Goal: Task Accomplishment & Management: Manage account settings

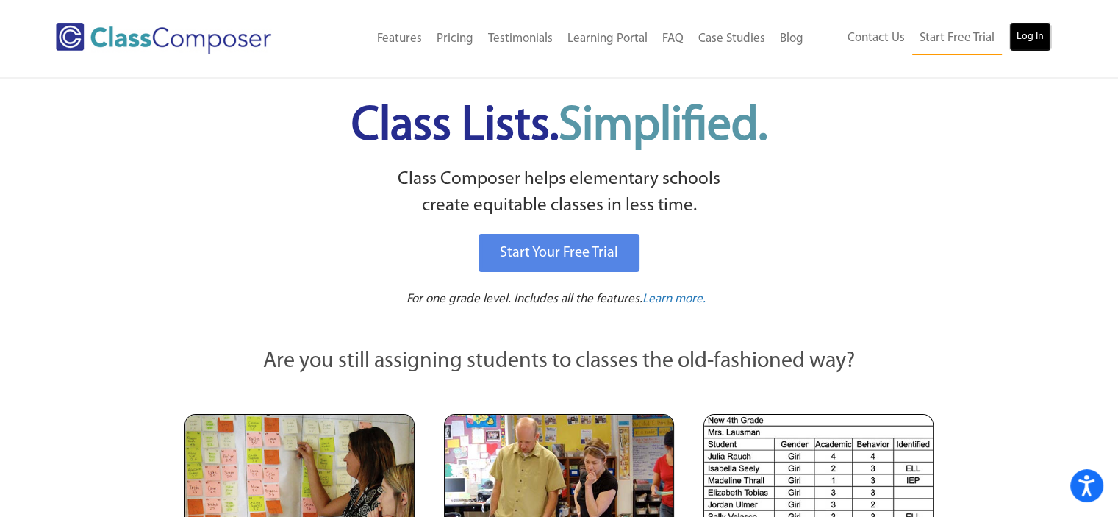
click at [1035, 29] on link "Log In" at bounding box center [1031, 36] width 42 height 29
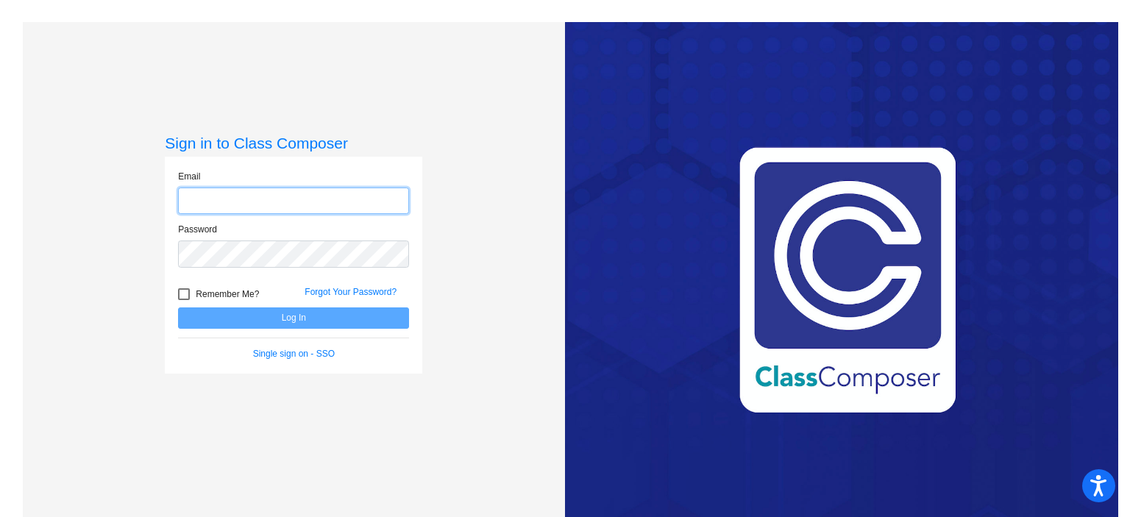
type input "[EMAIL_ADDRESS][DOMAIN_NAME]"
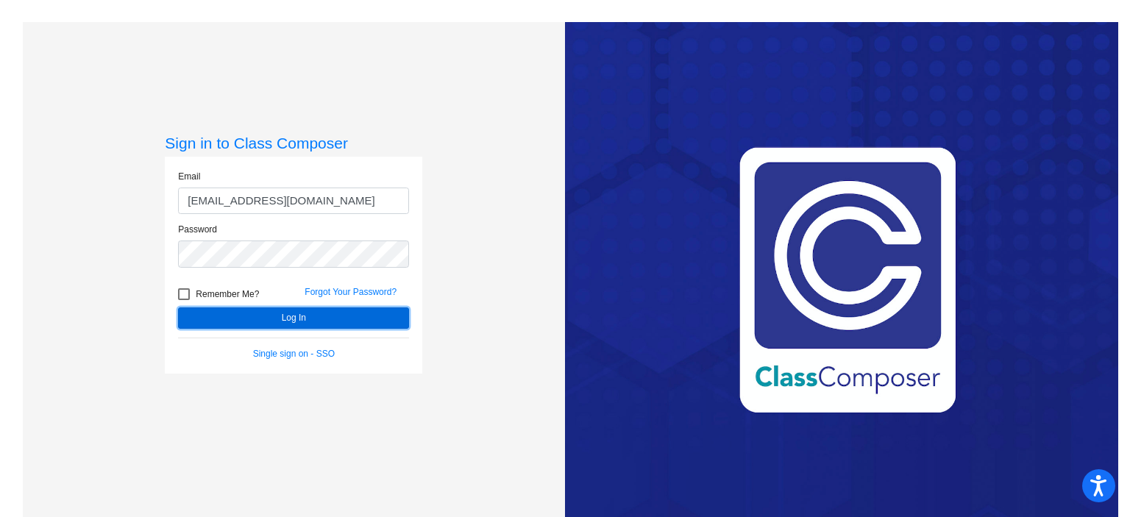
click at [269, 318] on button "Log In" at bounding box center [293, 317] width 231 height 21
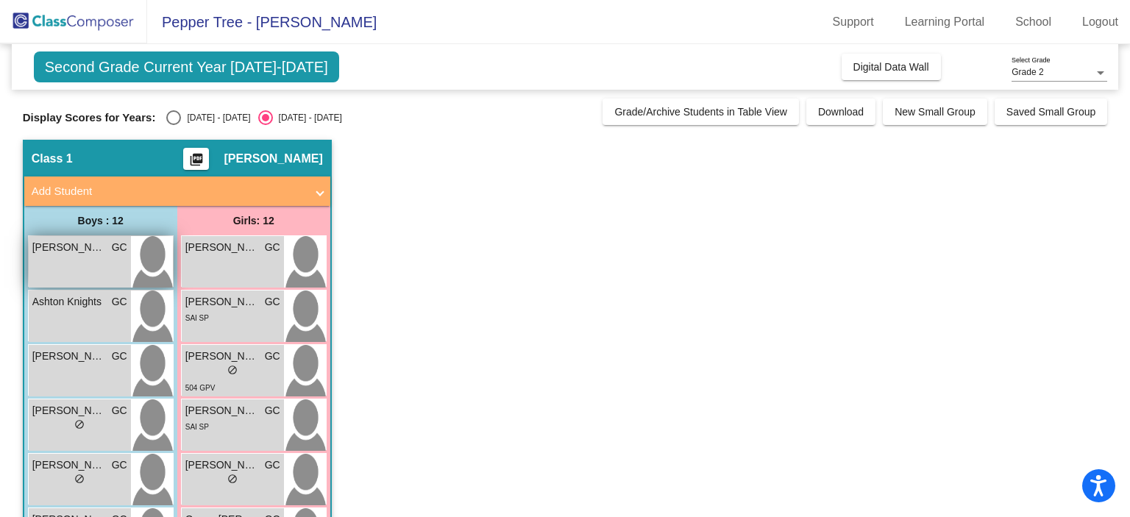
click at [87, 260] on div "[PERSON_NAME] GC lock do_not_disturb_alt" at bounding box center [80, 261] width 102 height 51
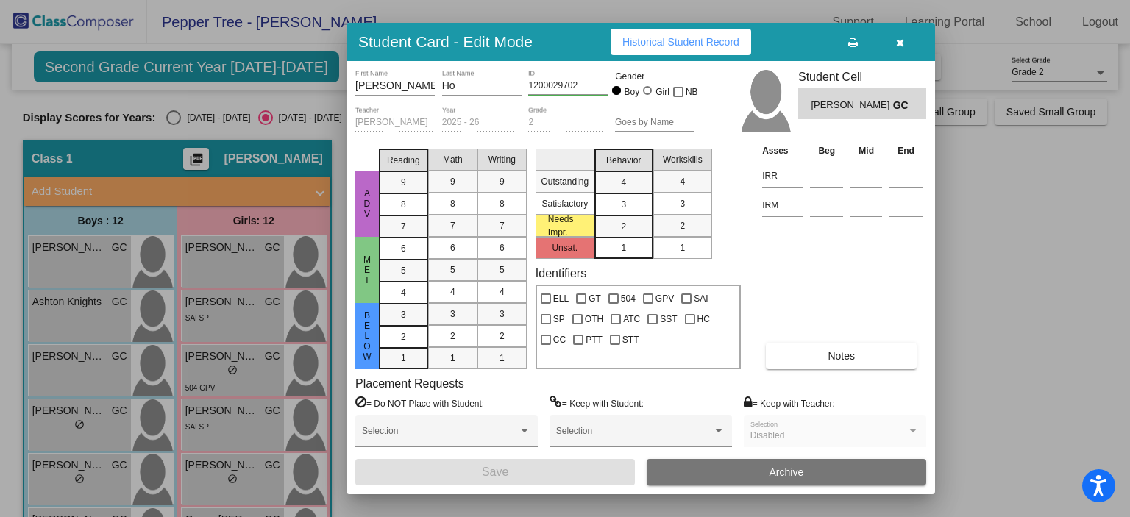
click at [825, 347] on button "Notes" at bounding box center [841, 356] width 151 height 26
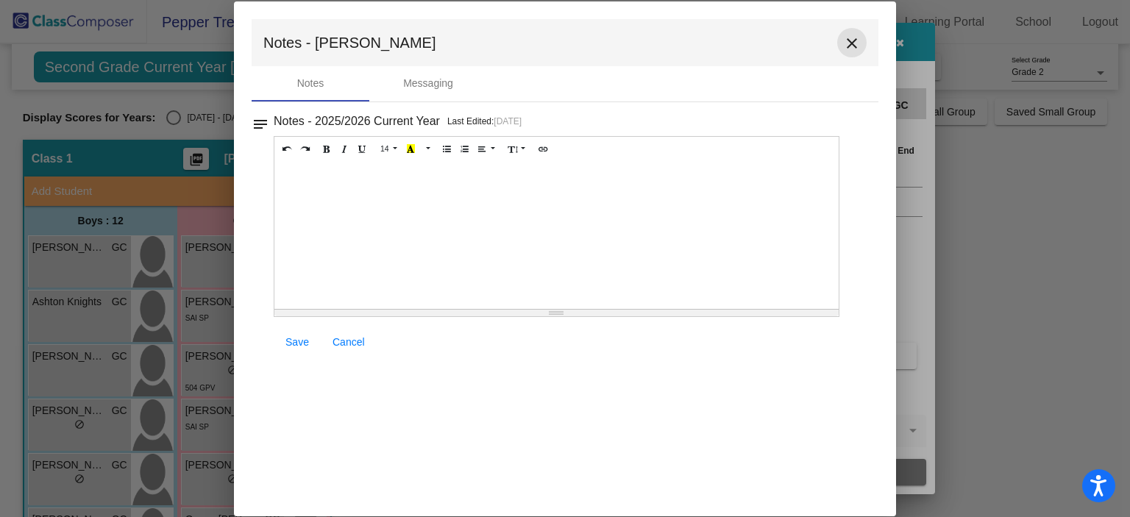
click at [850, 43] on mat-icon "close" at bounding box center [852, 44] width 18 height 18
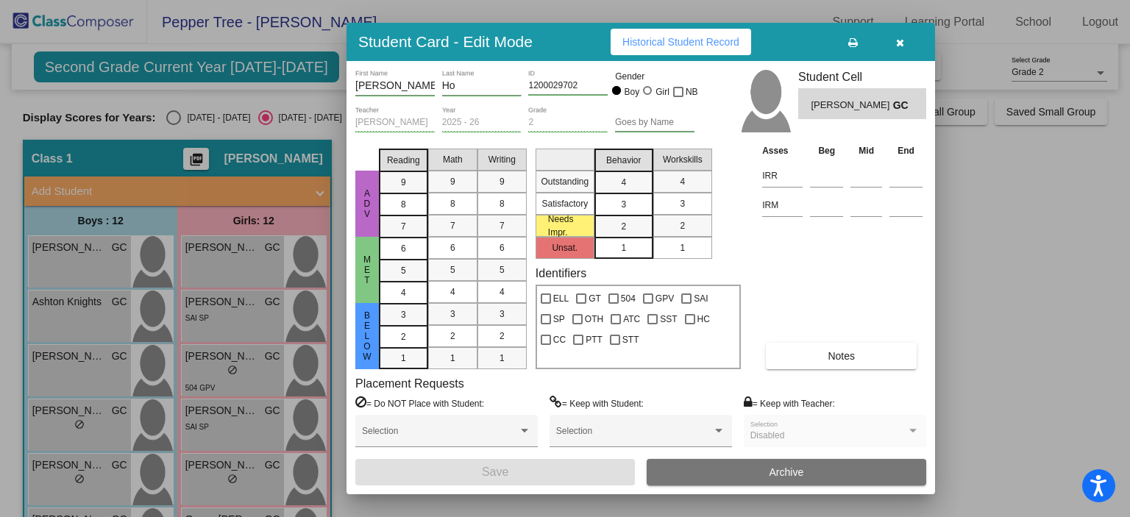
click at [174, 116] on div at bounding box center [565, 258] width 1130 height 517
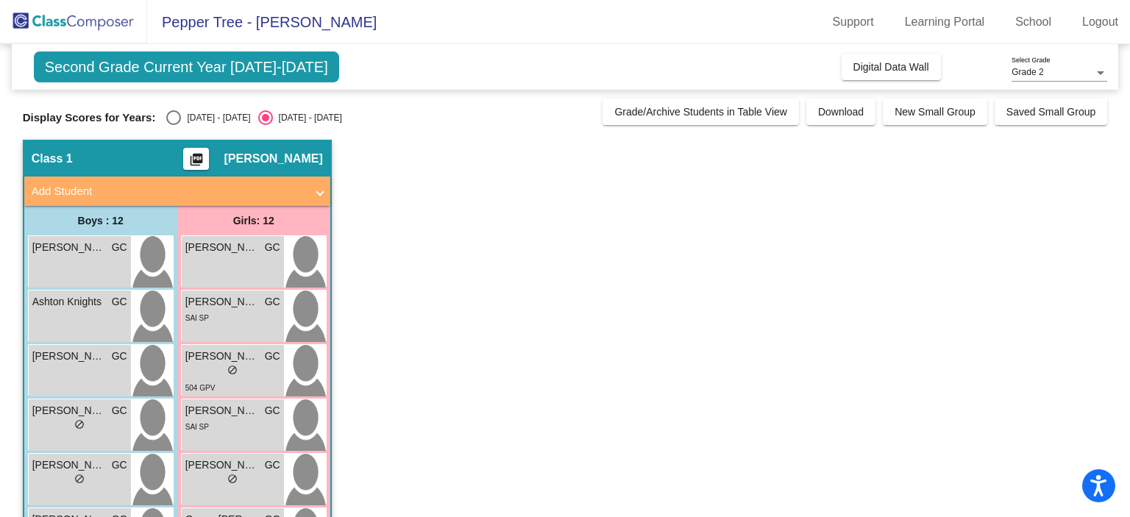
click at [173, 121] on div "Select an option" at bounding box center [173, 117] width 15 height 15
click at [173, 125] on input "[DATE] - [DATE]" at bounding box center [173, 125] width 1 height 1
radio input "true"
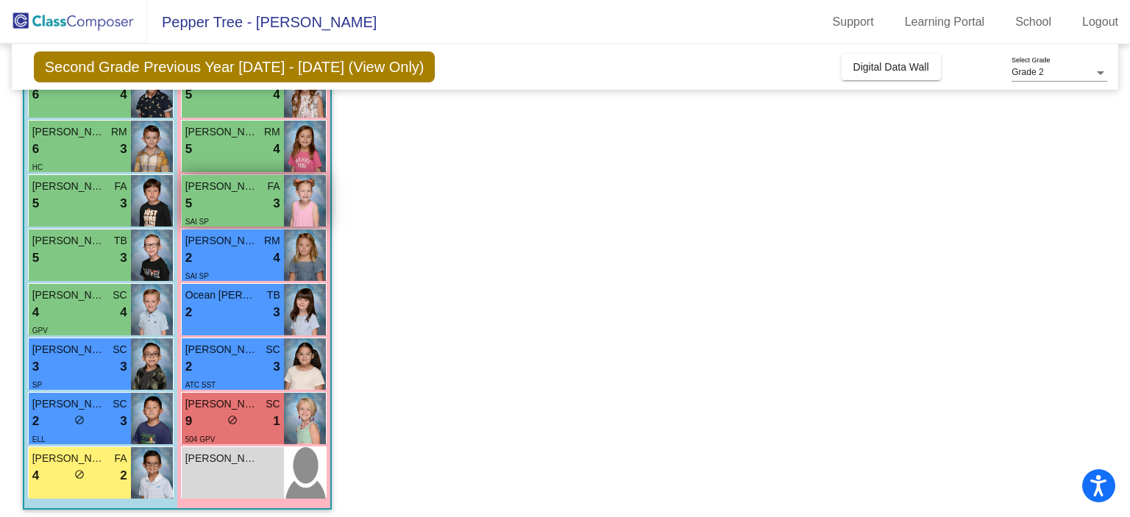
scroll to position [394, 0]
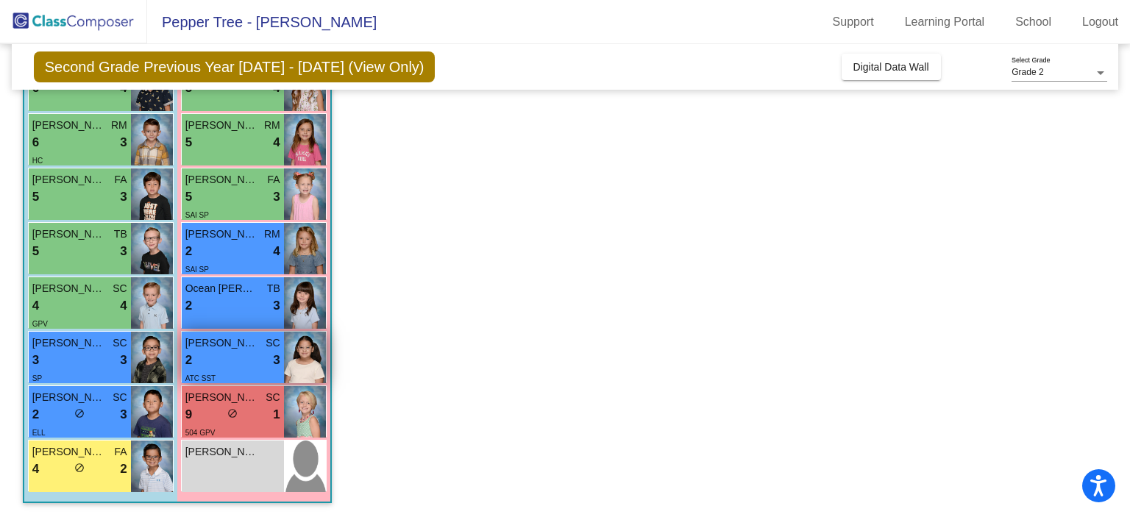
click at [224, 358] on div "2 lock do_not_disturb_alt 3" at bounding box center [232, 360] width 95 height 19
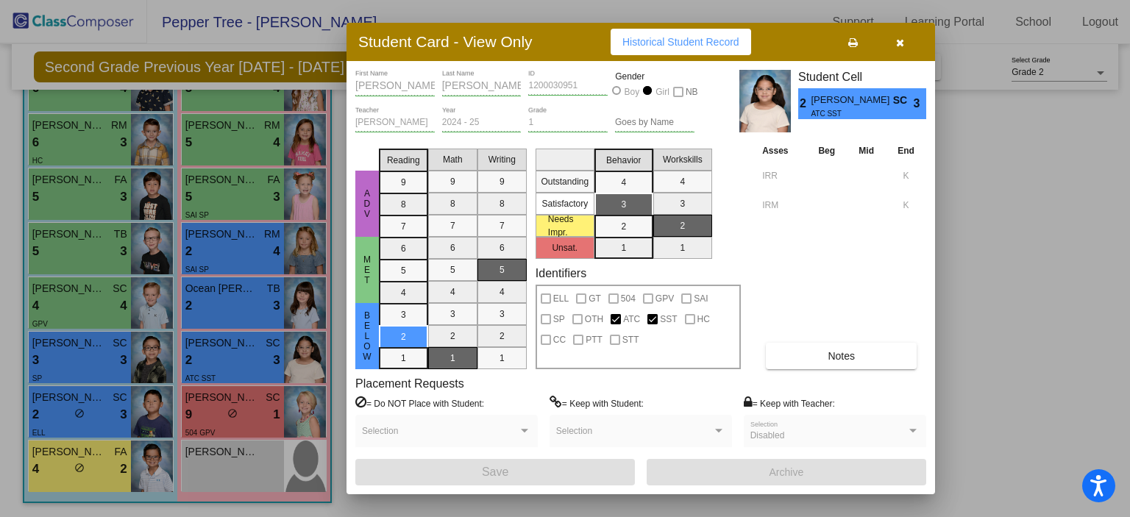
click at [816, 358] on button "Notes" at bounding box center [841, 356] width 151 height 26
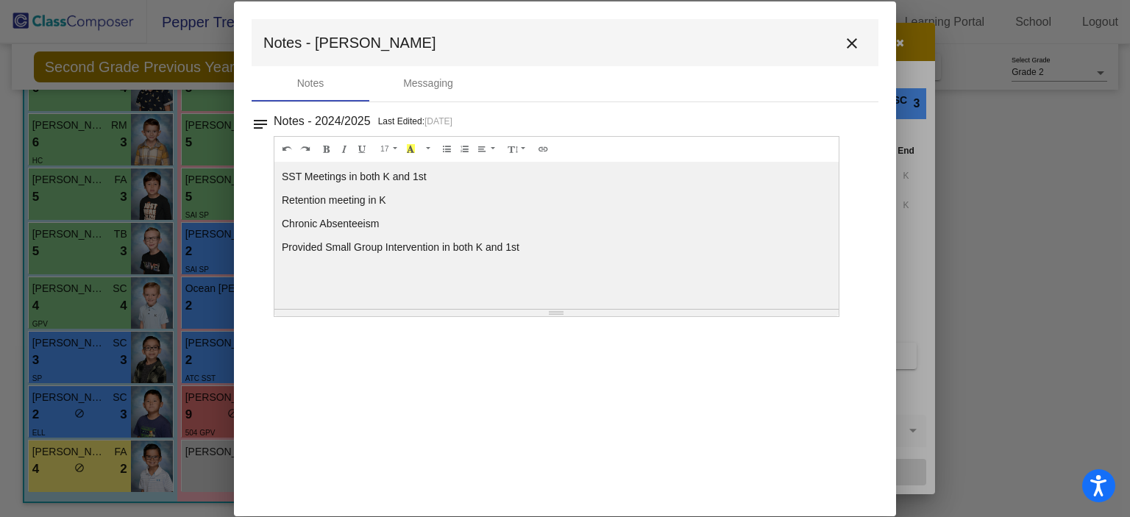
click at [850, 43] on mat-icon "close" at bounding box center [852, 44] width 18 height 18
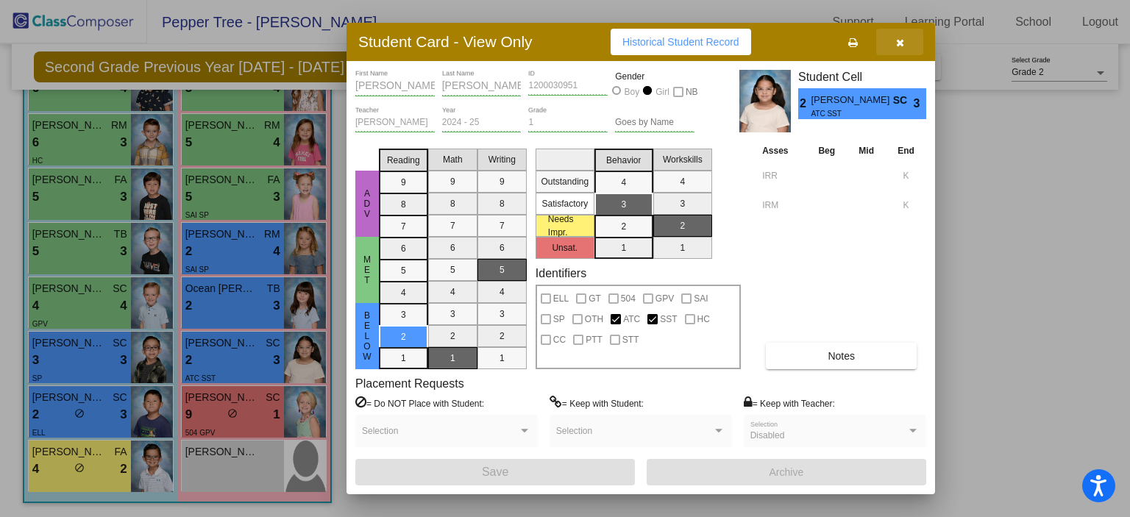
click at [899, 39] on icon "button" at bounding box center [900, 43] width 8 height 10
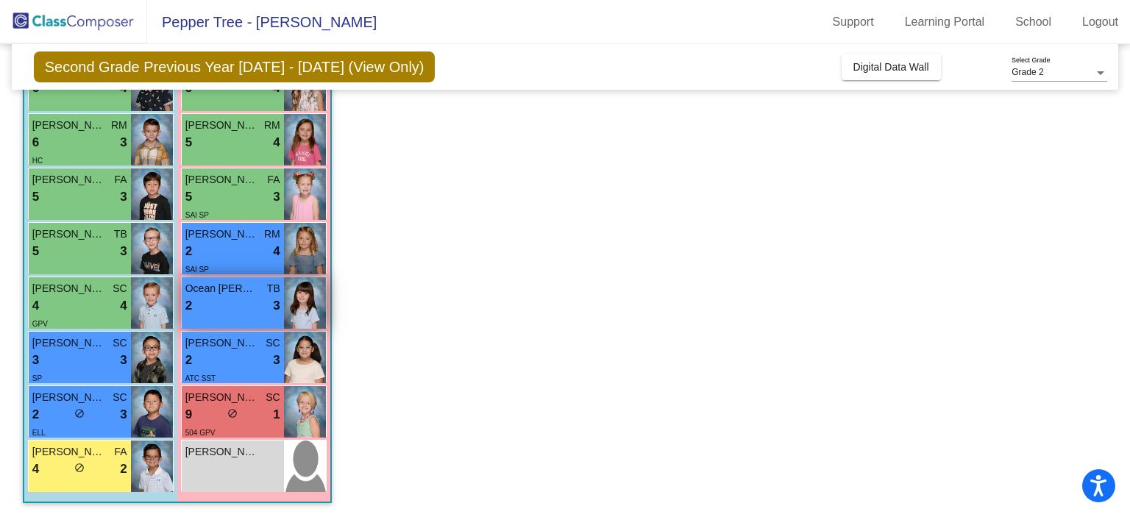
click at [224, 300] on div "2 lock do_not_disturb_alt 3" at bounding box center [232, 305] width 95 height 19
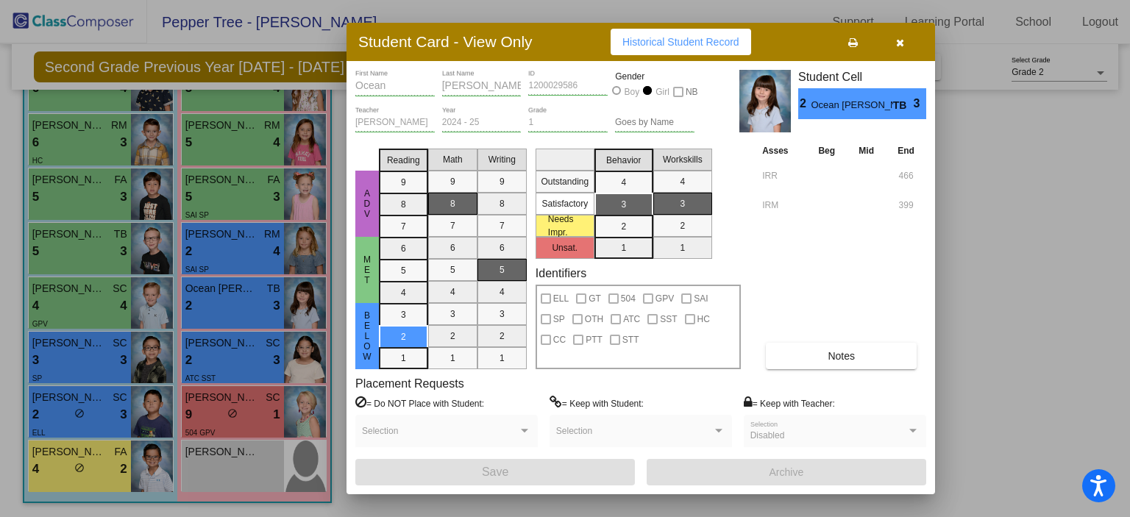
click at [809, 359] on button "Notes" at bounding box center [841, 356] width 151 height 26
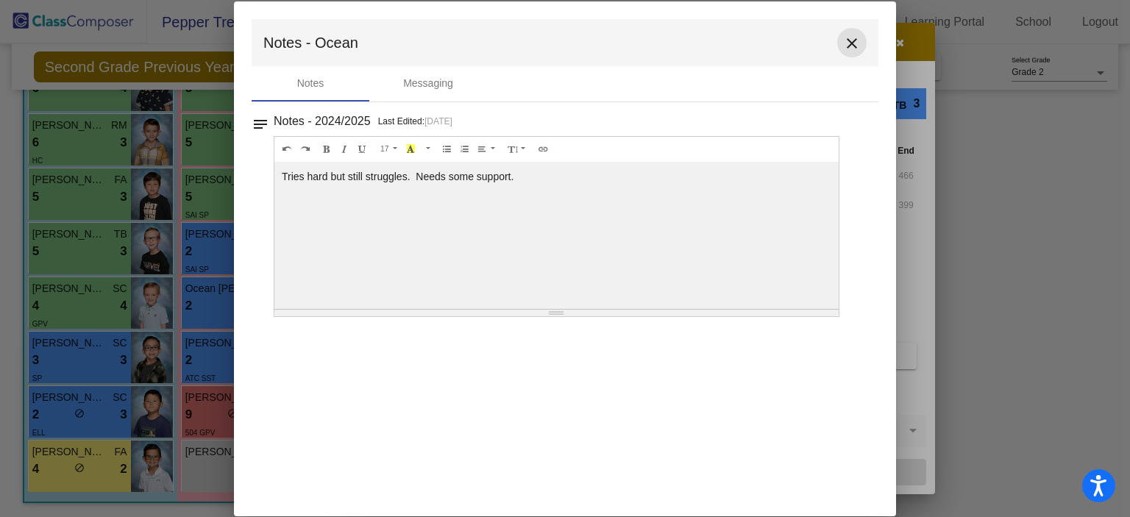
click at [856, 38] on mat-icon "close" at bounding box center [852, 44] width 18 height 18
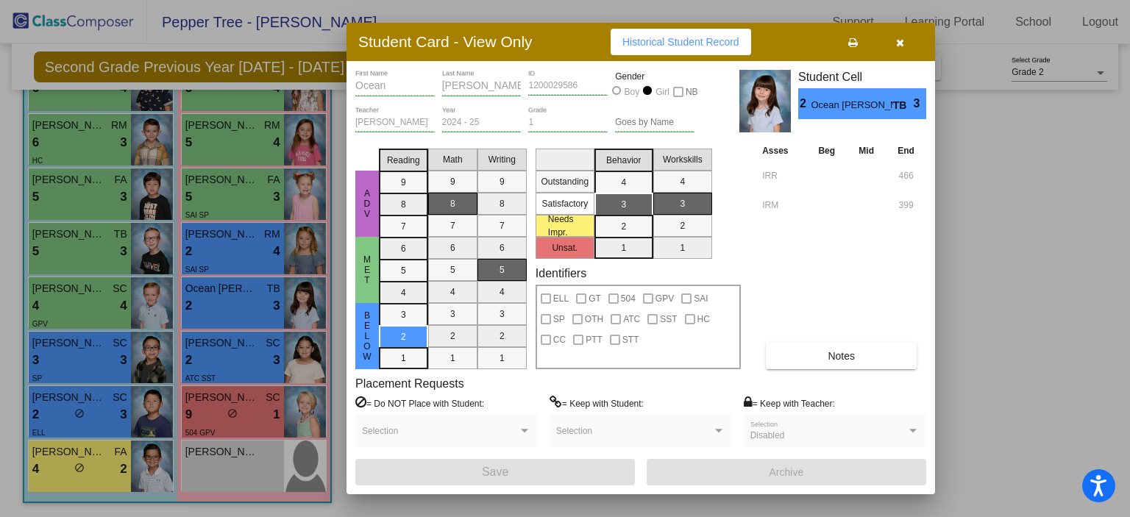
click at [896, 40] on icon "button" at bounding box center [900, 43] width 8 height 10
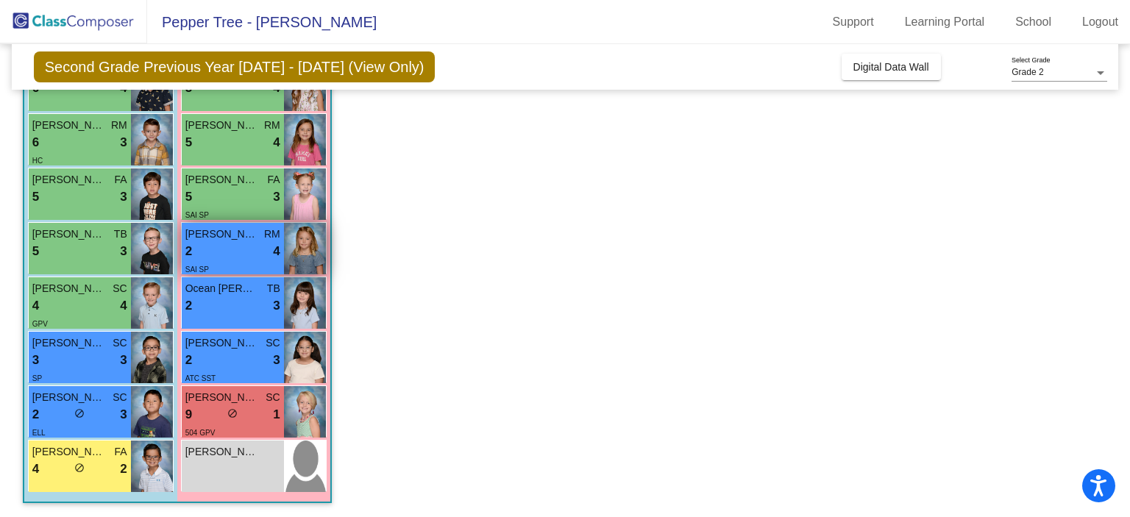
click at [246, 249] on div "2 lock do_not_disturb_alt 4" at bounding box center [232, 251] width 95 height 19
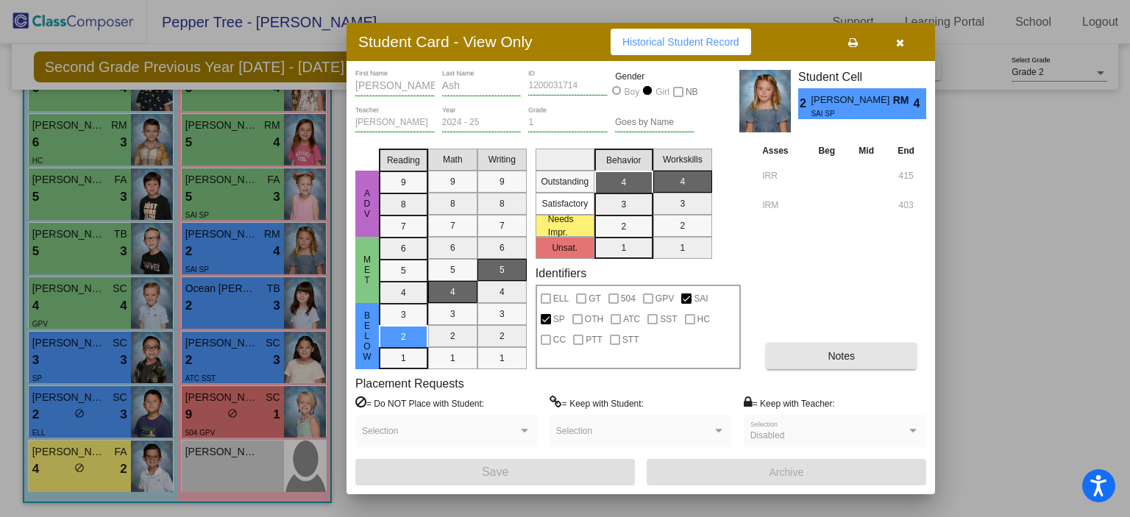
click at [832, 363] on button "Notes" at bounding box center [841, 356] width 151 height 26
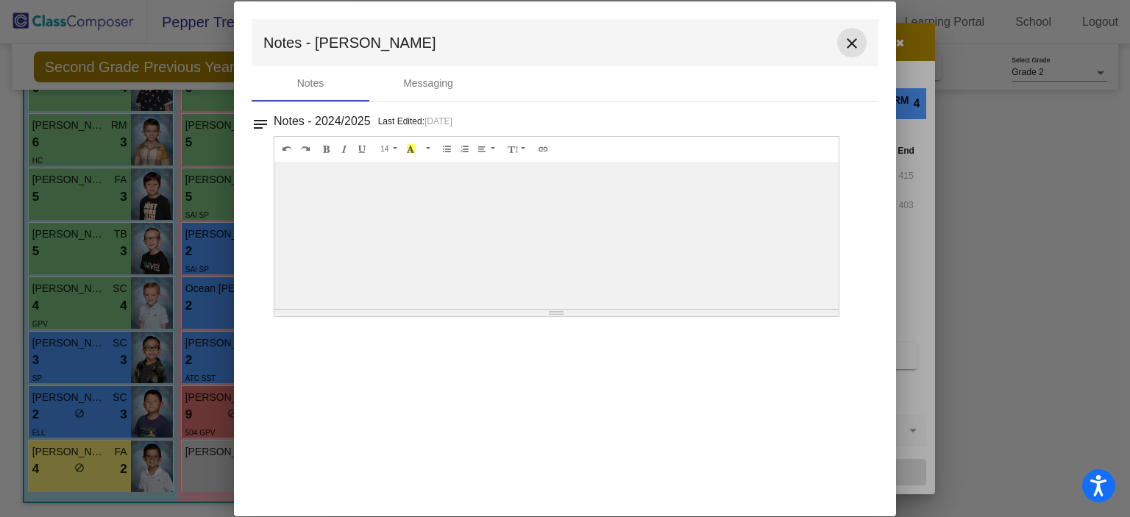
click at [850, 40] on mat-icon "close" at bounding box center [852, 44] width 18 height 18
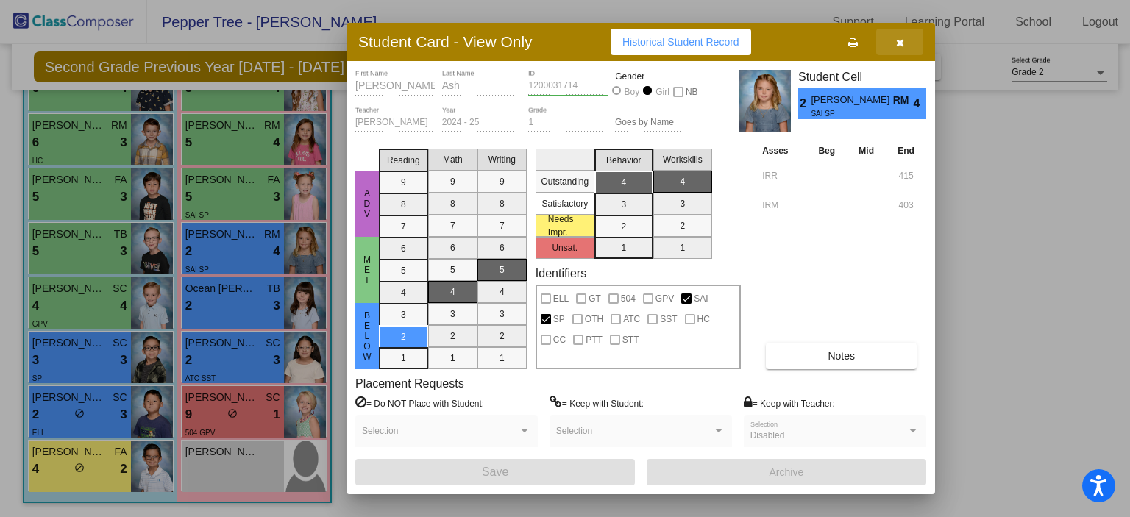
click at [904, 40] on button "button" at bounding box center [899, 42] width 47 height 26
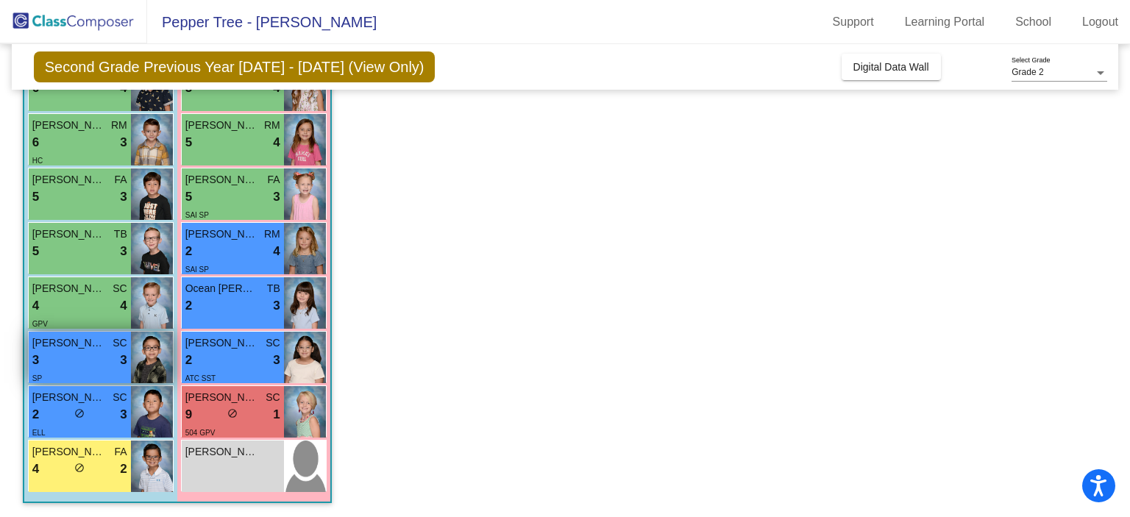
click at [72, 352] on div "3 lock do_not_disturb_alt 3" at bounding box center [79, 360] width 95 height 19
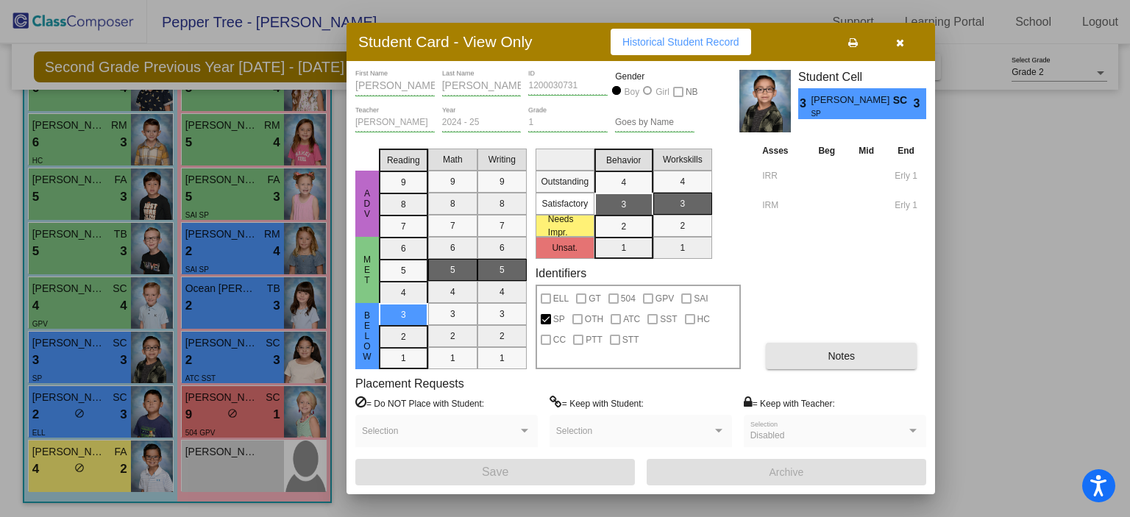
click at [808, 352] on button "Notes" at bounding box center [841, 356] width 151 height 26
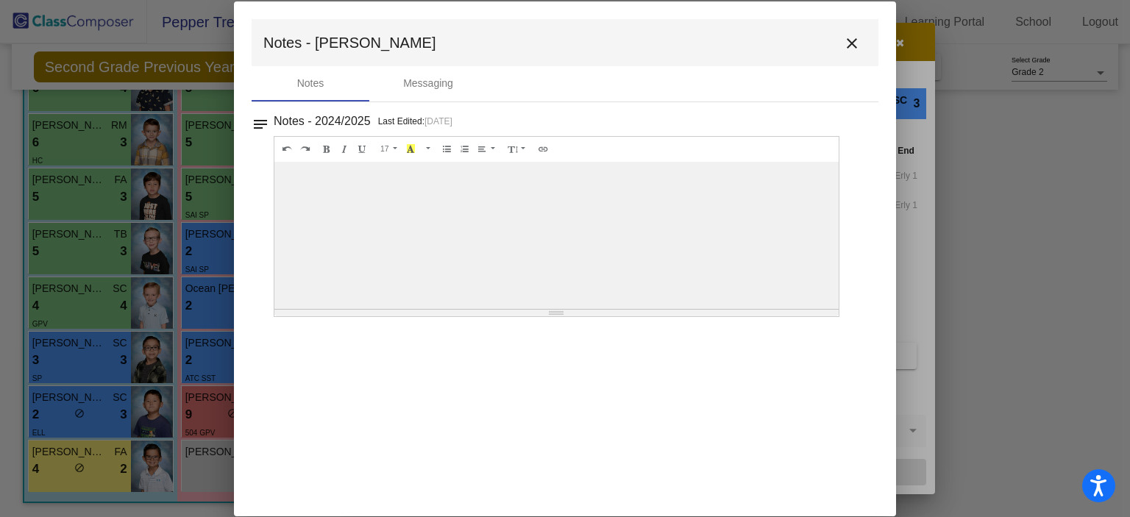
click at [850, 43] on mat-icon "close" at bounding box center [852, 44] width 18 height 18
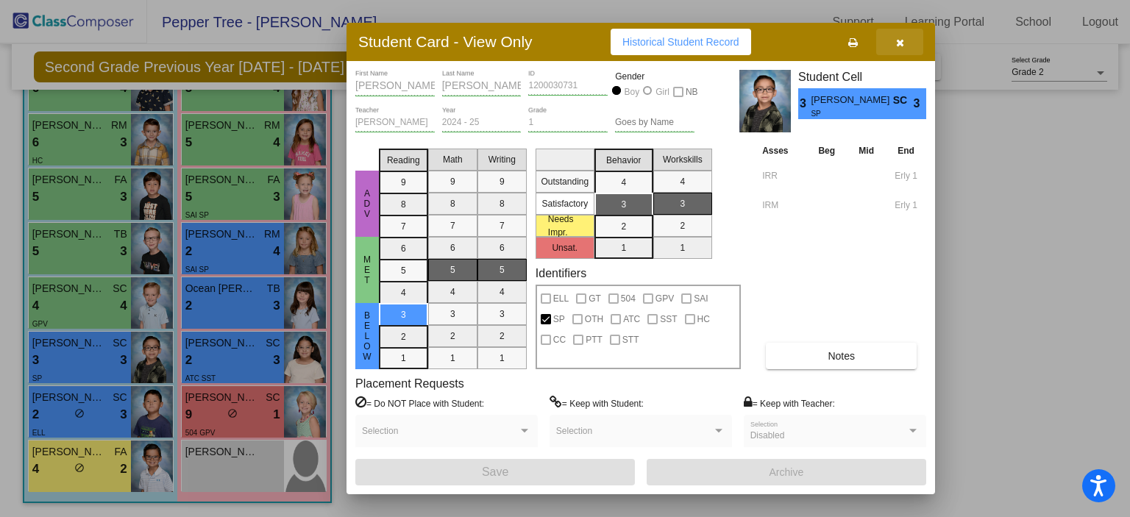
click at [896, 44] on icon "button" at bounding box center [900, 43] width 8 height 10
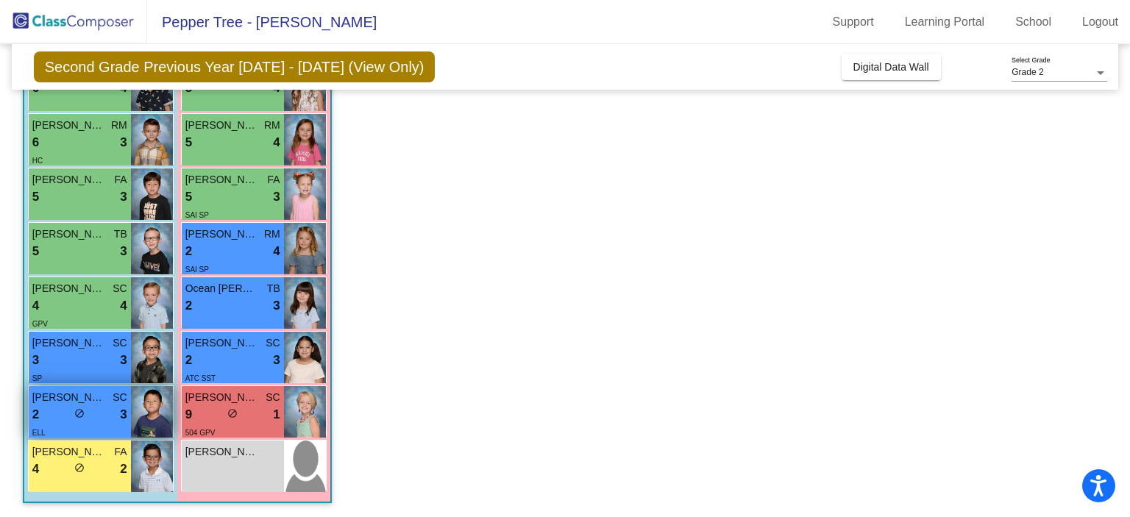
click at [93, 405] on div "2 lock do_not_disturb_alt 3" at bounding box center [79, 414] width 95 height 19
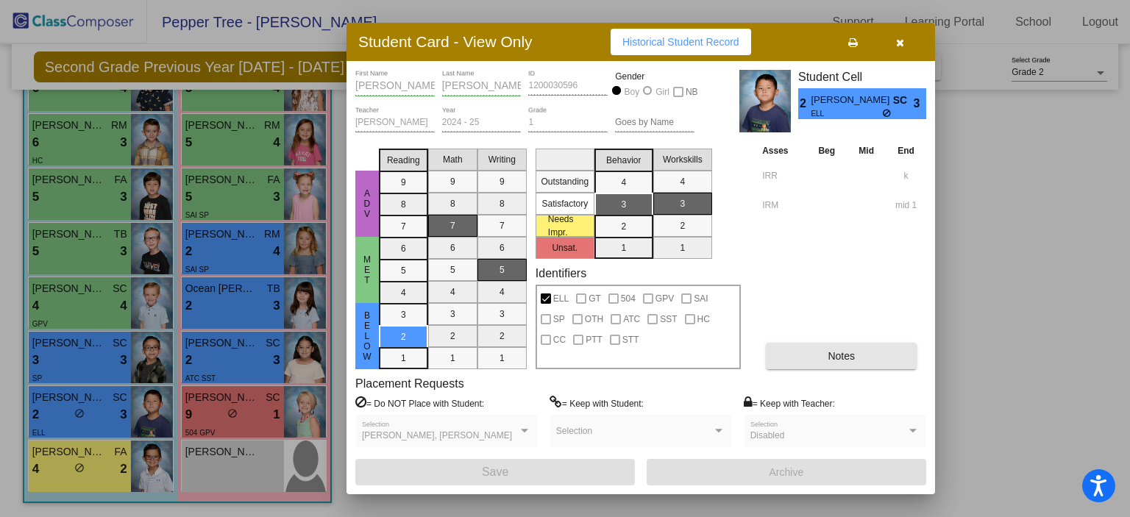
click at [821, 354] on button "Notes" at bounding box center [841, 356] width 151 height 26
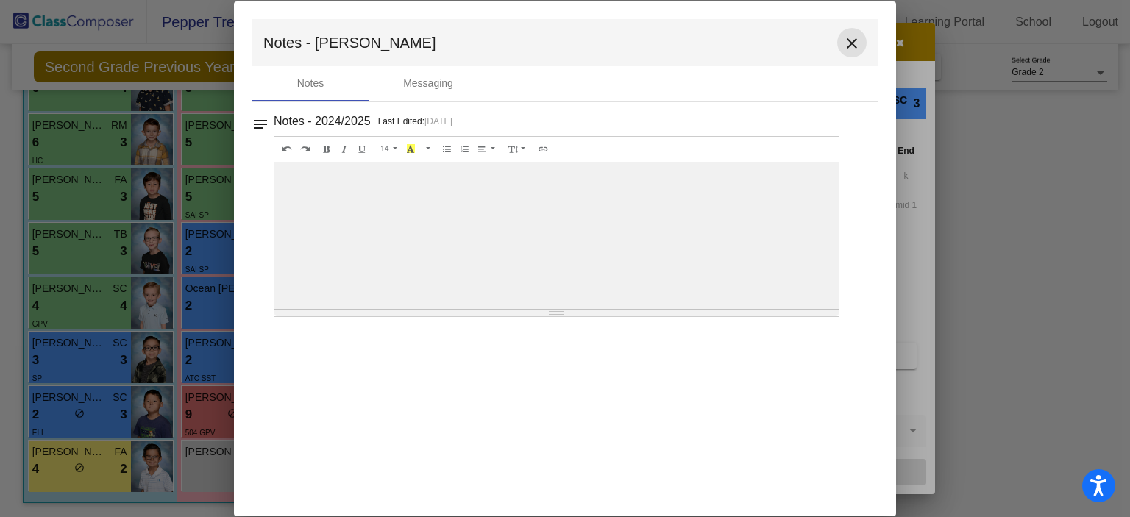
click at [844, 46] on mat-icon "close" at bounding box center [852, 44] width 18 height 18
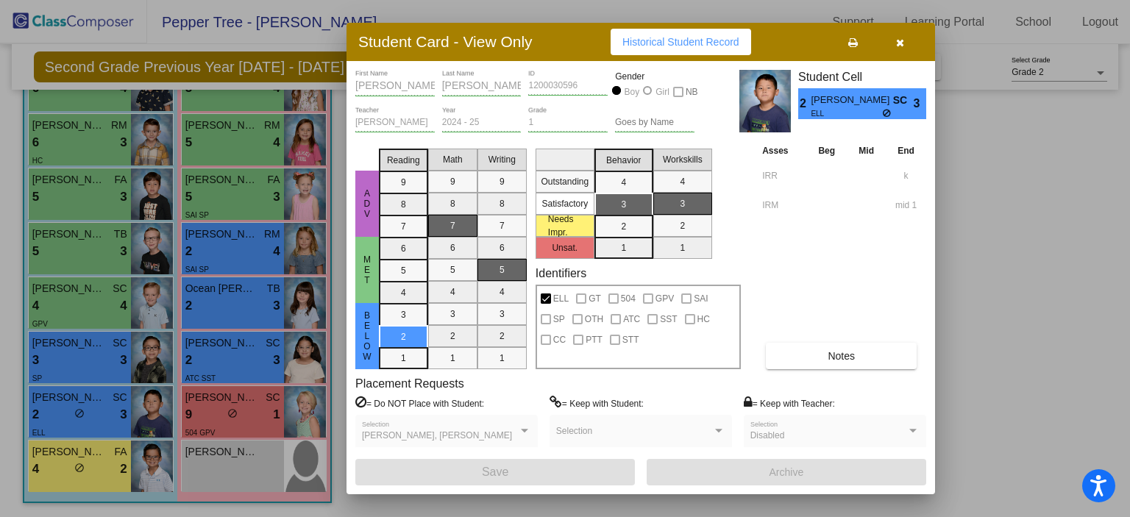
click at [86, 466] on div at bounding box center [565, 258] width 1130 height 517
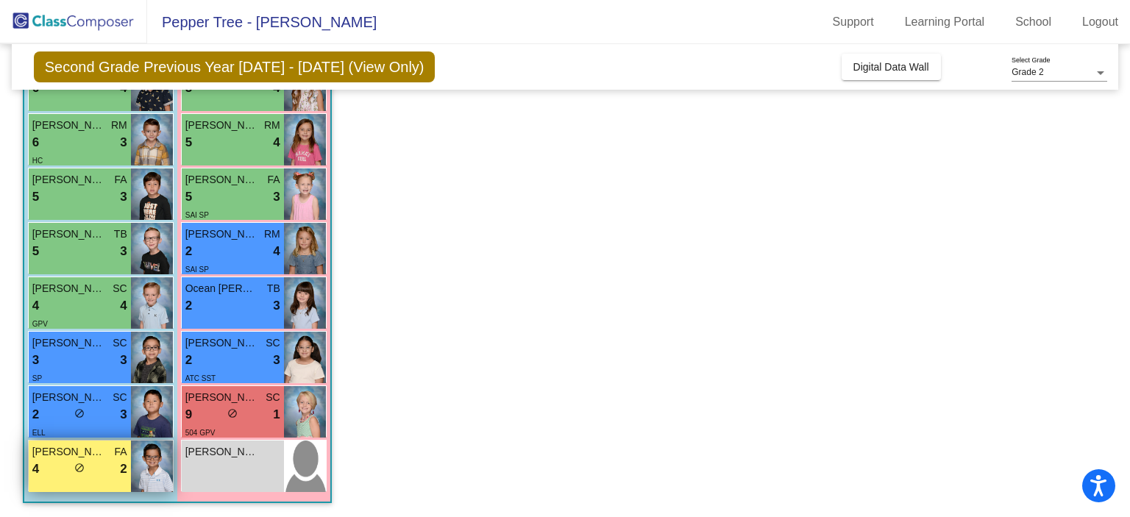
click at [101, 461] on div "4 lock do_not_disturb_alt 2" at bounding box center [79, 469] width 95 height 19
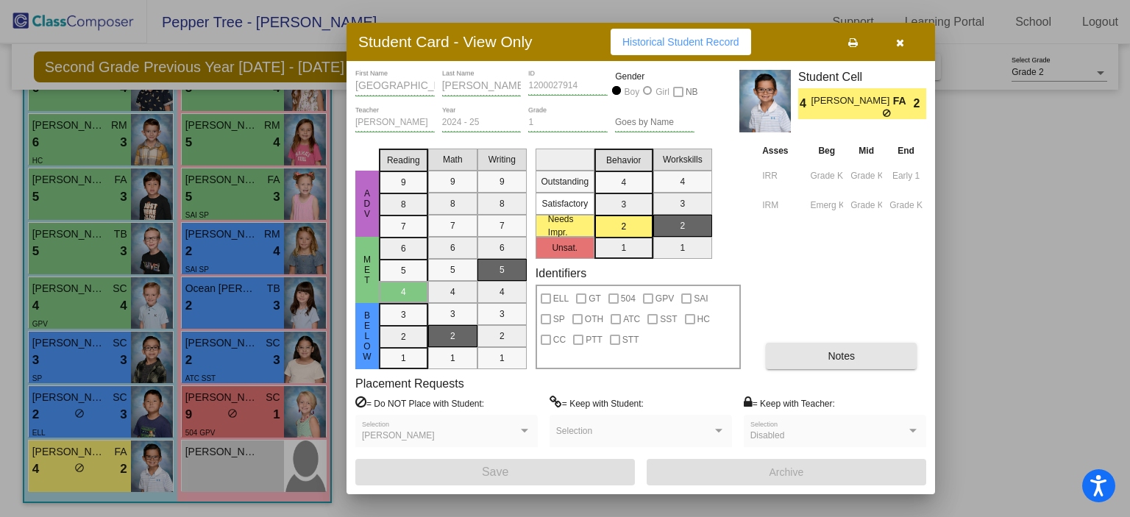
click at [839, 355] on span "Notes" at bounding box center [840, 356] width 27 height 12
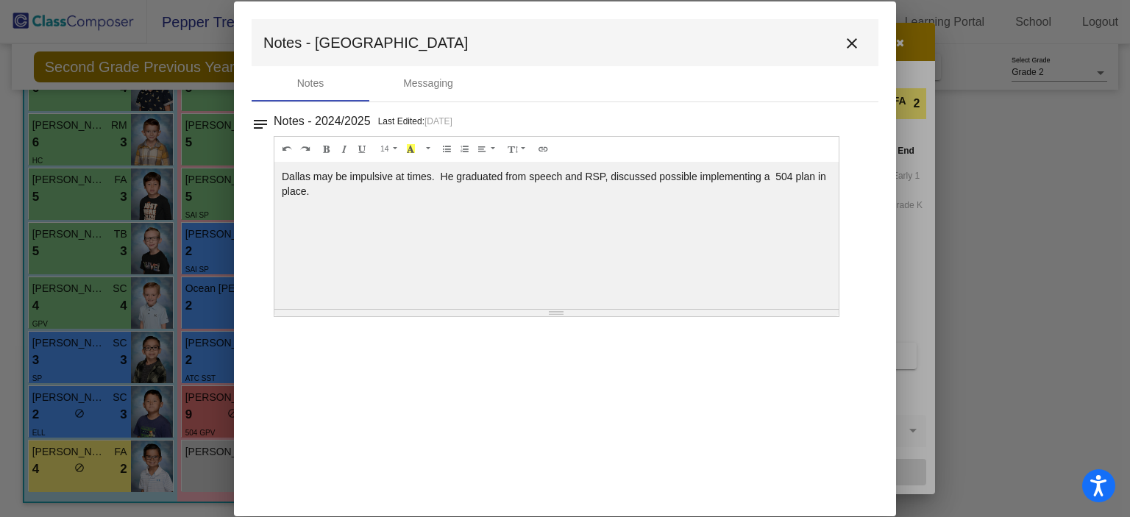
click at [775, 173] on div "Dallas may be impulsive at times. He graduated from speech and RSP, discussed p…" at bounding box center [556, 235] width 564 height 147
click at [364, 231] on div "Dallas may be impulsive at times. He graduated from speech and RSP, discussed p…" at bounding box center [556, 235] width 564 height 147
click at [844, 46] on mat-icon "close" at bounding box center [852, 44] width 18 height 18
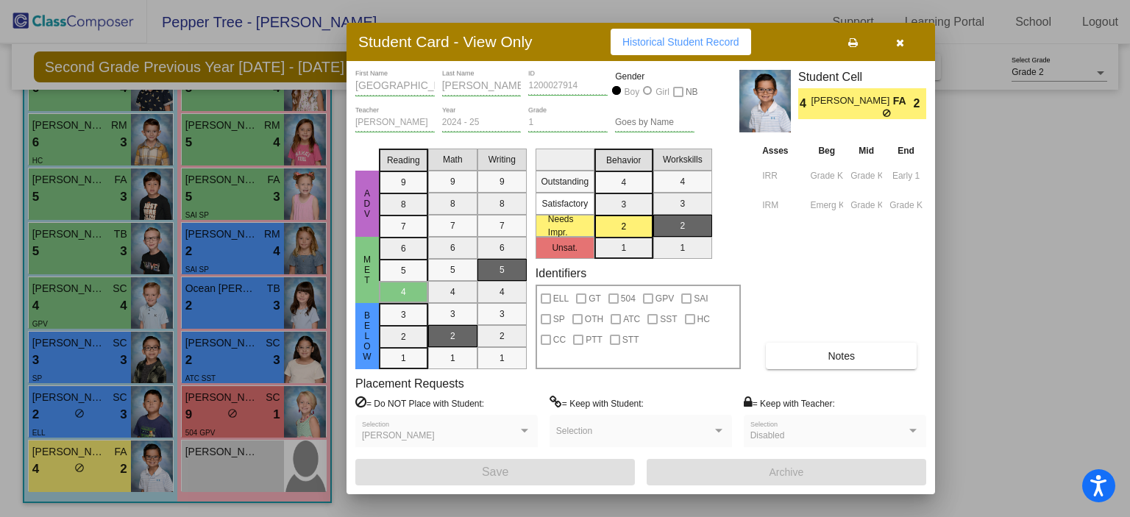
click at [899, 43] on icon "button" at bounding box center [900, 43] width 8 height 10
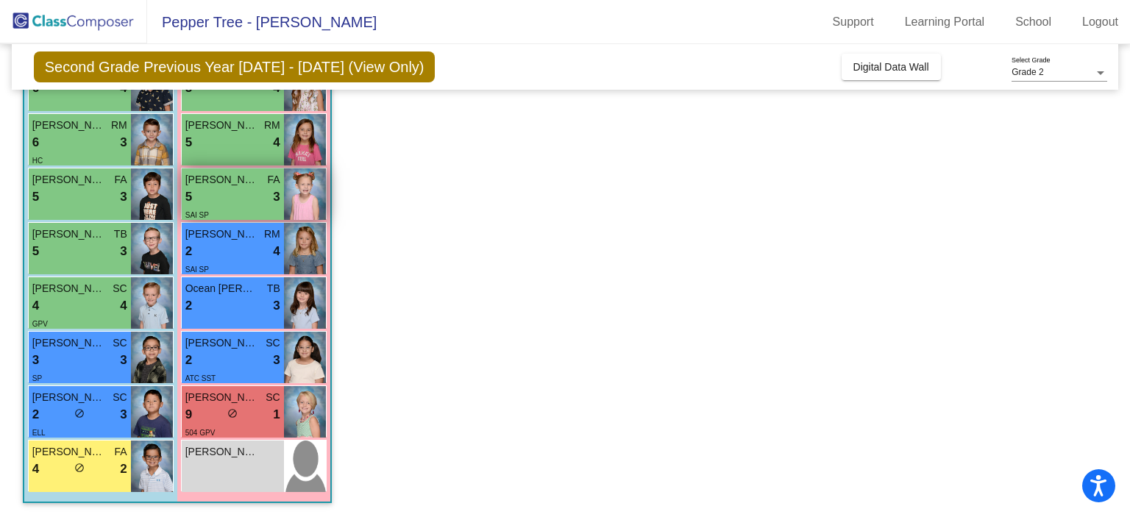
scroll to position [282, 0]
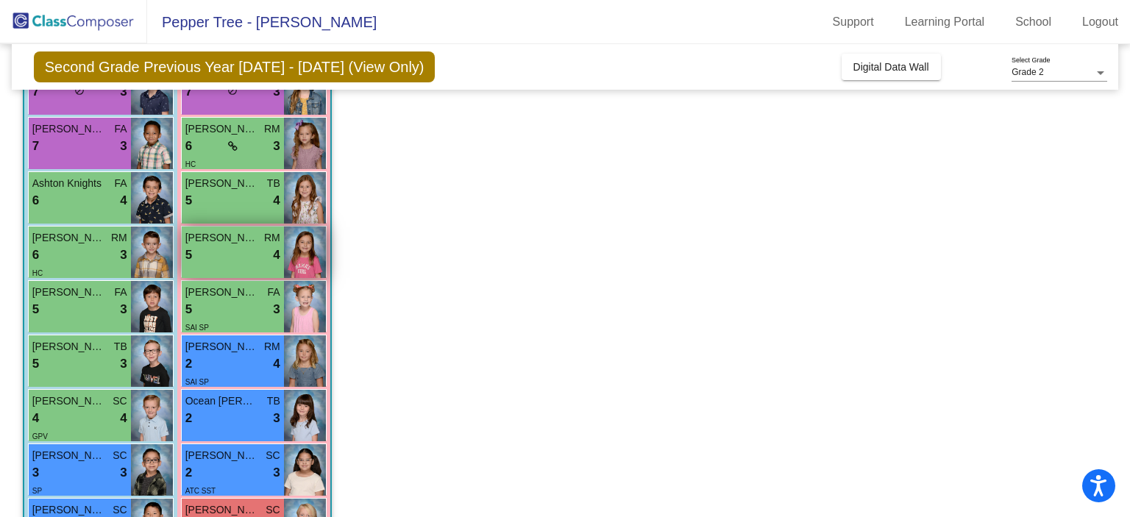
click at [226, 260] on div "5 lock do_not_disturb_alt 4" at bounding box center [232, 255] width 95 height 19
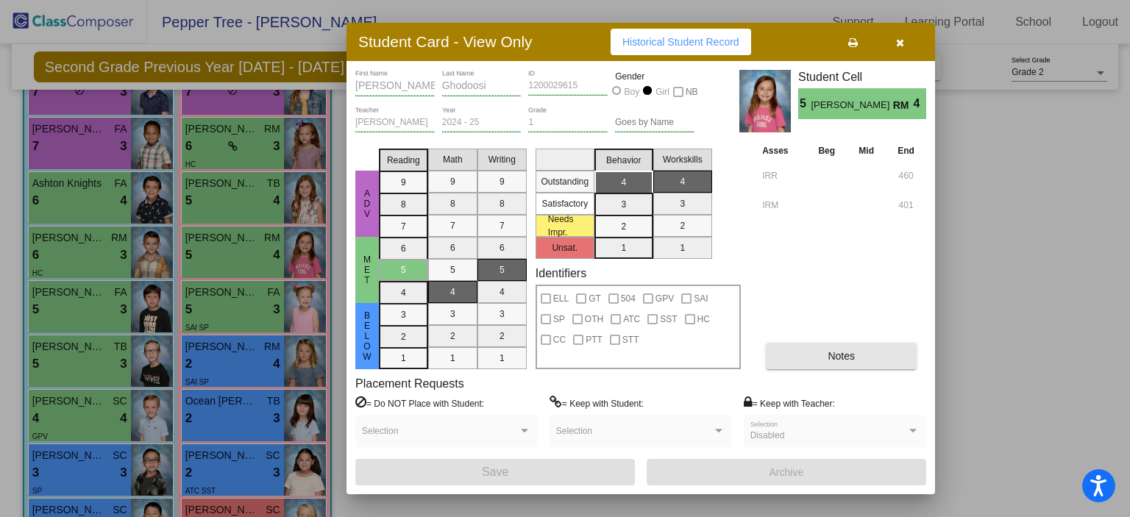
click at [777, 367] on button "Notes" at bounding box center [841, 356] width 151 height 26
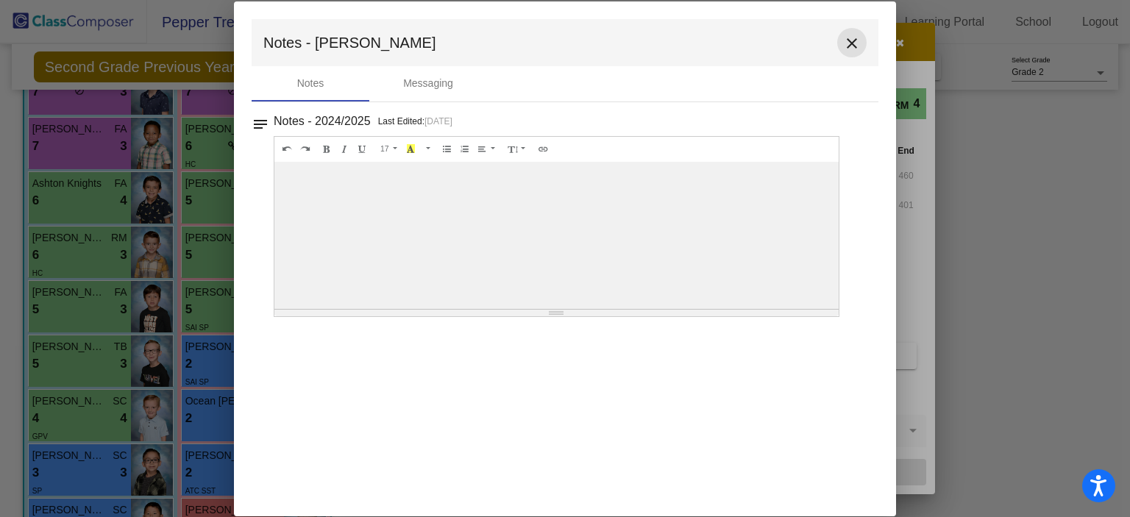
click at [850, 48] on mat-icon "close" at bounding box center [852, 44] width 18 height 18
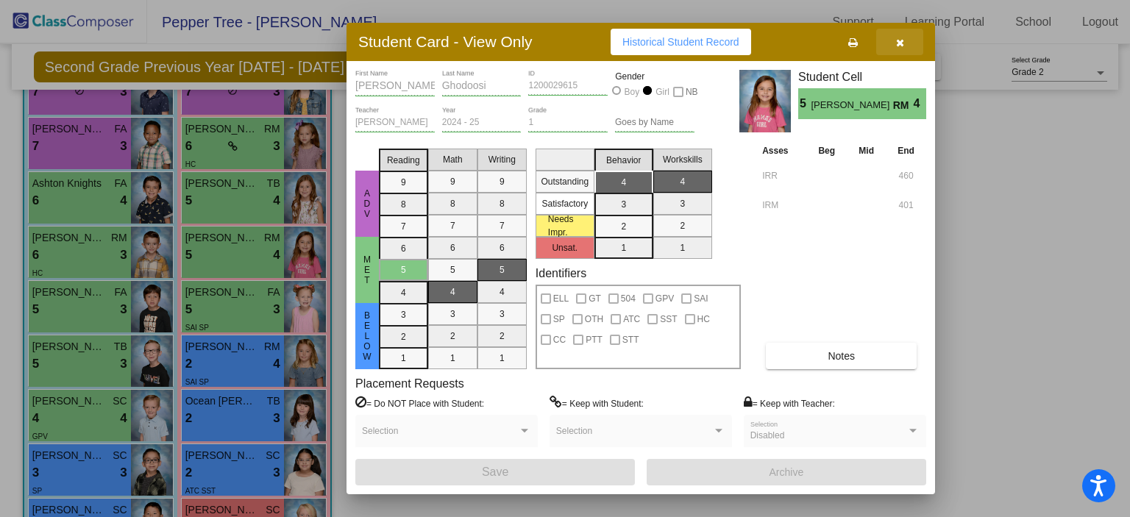
click at [896, 46] on icon "button" at bounding box center [900, 43] width 8 height 10
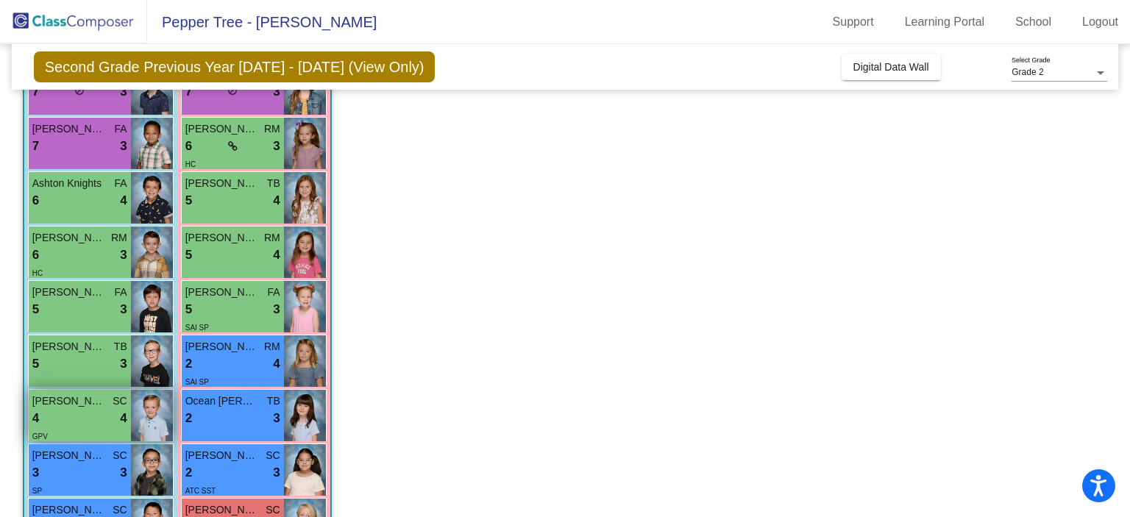
click at [82, 426] on div "4 lock do_not_disturb_alt 4" at bounding box center [79, 418] width 95 height 19
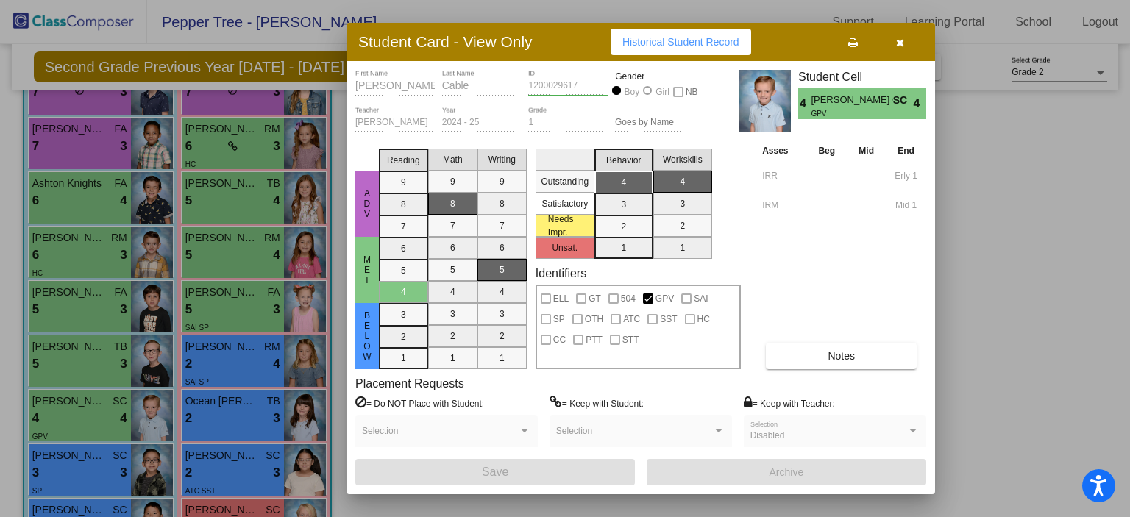
click at [832, 366] on button "Notes" at bounding box center [841, 356] width 151 height 26
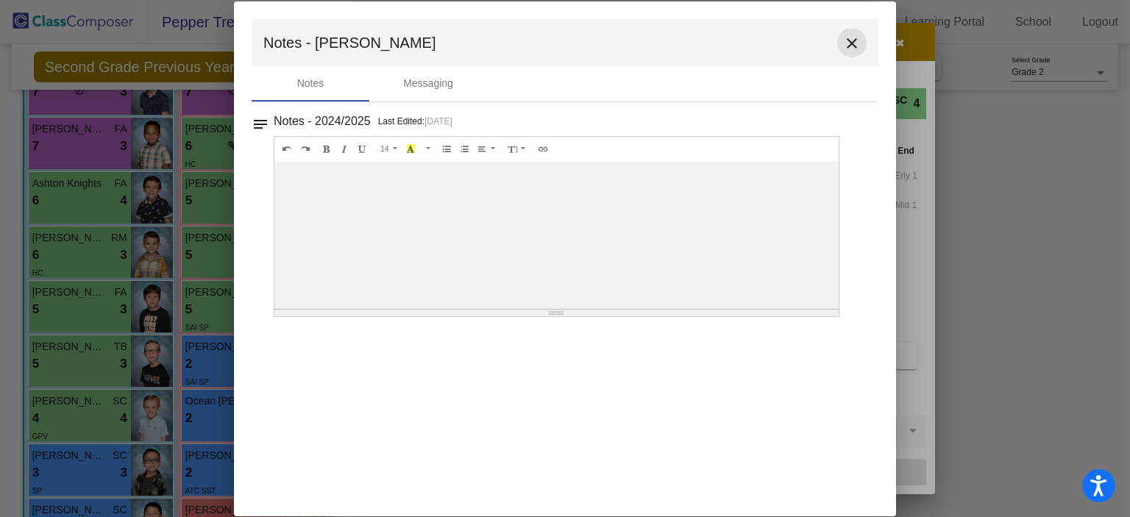
click at [854, 46] on mat-icon "close" at bounding box center [852, 44] width 18 height 18
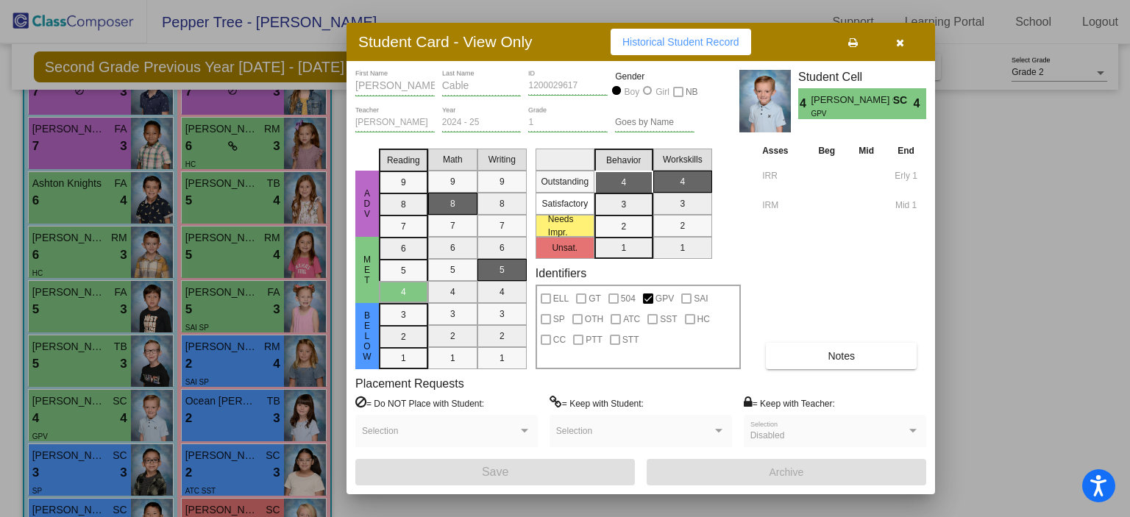
click at [898, 46] on icon "button" at bounding box center [900, 43] width 8 height 10
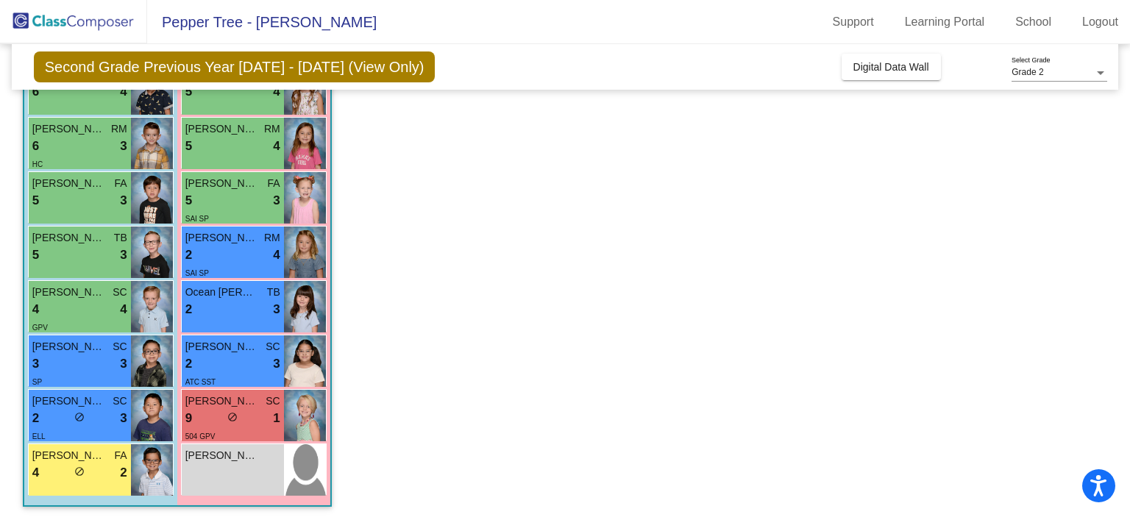
scroll to position [394, 0]
